Goal: Find specific page/section: Find specific page/section

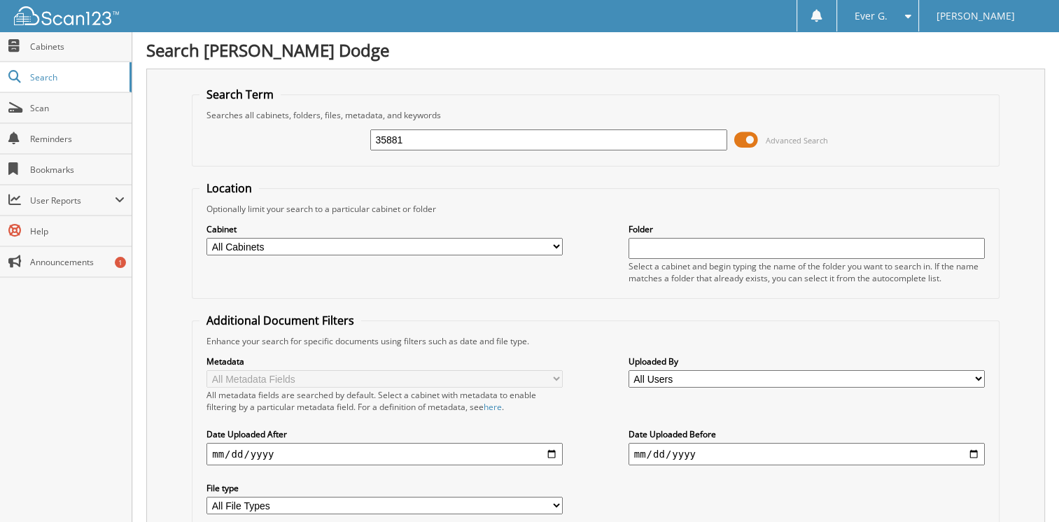
type input "35881"
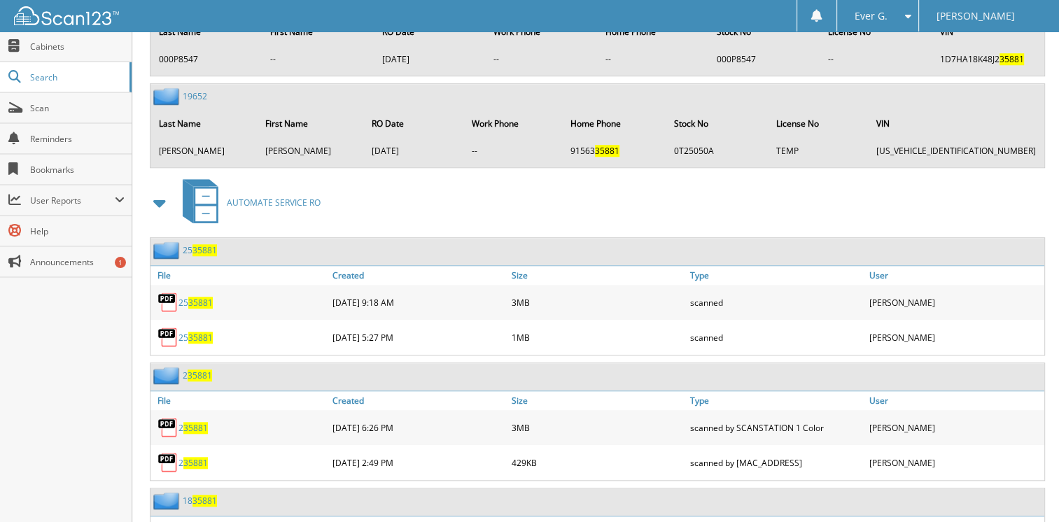
scroll to position [1215, 0]
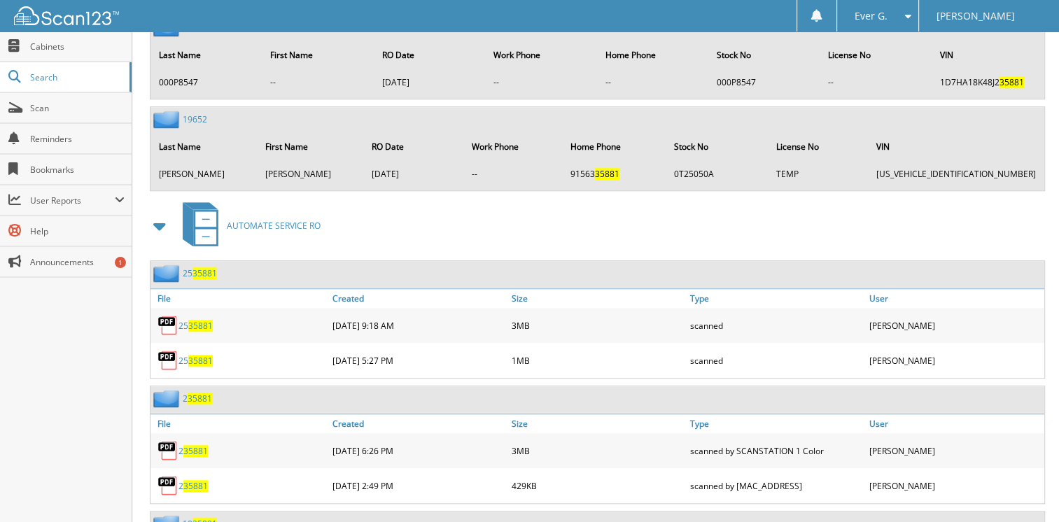
click at [184, 320] on link "25 35881" at bounding box center [196, 326] width 34 height 12
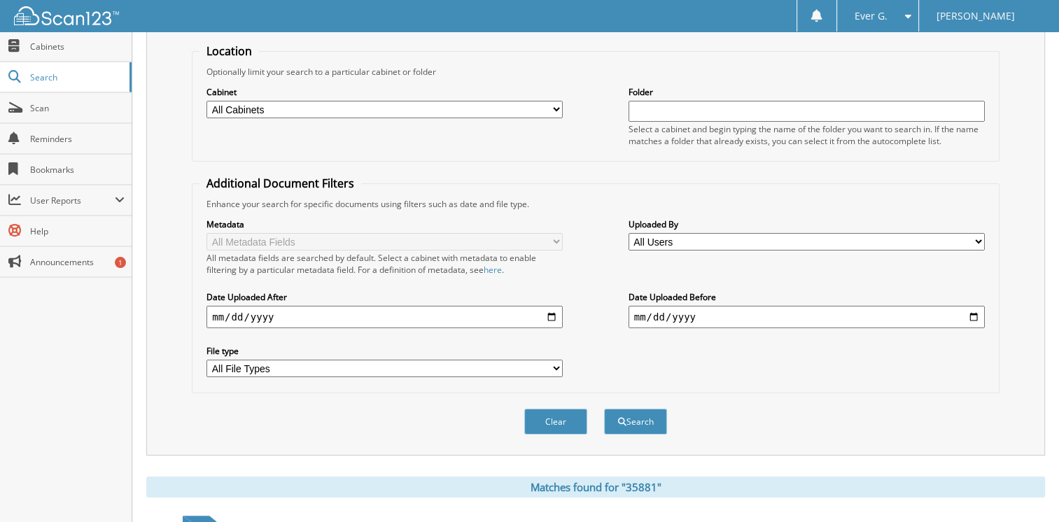
scroll to position [0, 0]
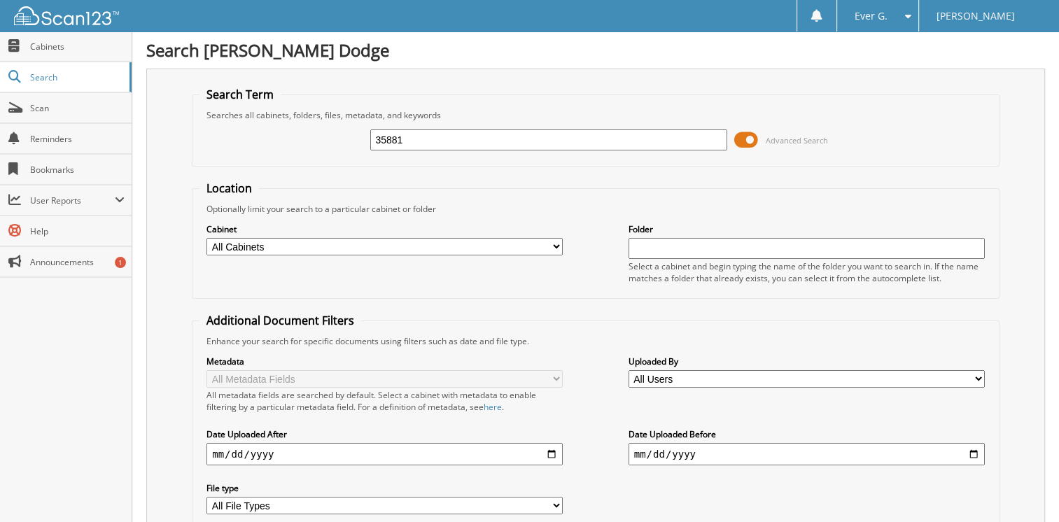
click at [905, 12] on span at bounding box center [904, 16] width 13 height 10
click at [868, 72] on link "Logout" at bounding box center [877, 68] width 81 height 25
